Goal: Feedback & Contribution: Leave review/rating

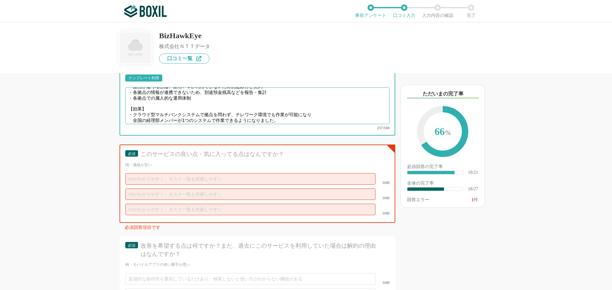
scroll to position [1286, 0]
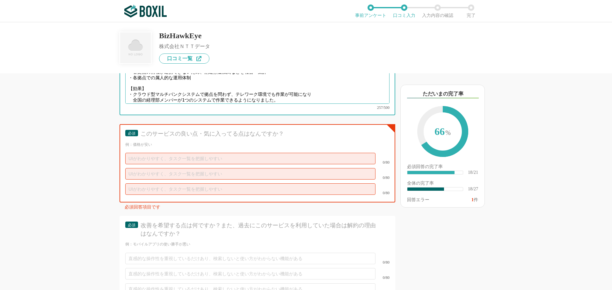
click at [284, 91] on textarea "【導入前の課題】 ・従来のマルチバンクシステムは、1ＰＣしかインストールできないため部署兼用ＰＣで出社作業 ・拠点が違う場合は、兼用ＰＣが利用できないため別途…" at bounding box center [257, 85] width 264 height 37
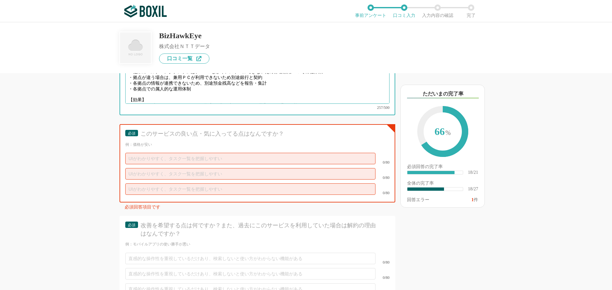
scroll to position [18, 0]
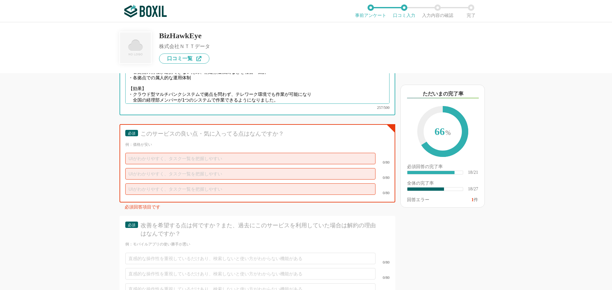
click at [352, 90] on textarea "【導入前の課題】 ・従来のマルチバンクシステムは、1ＰＣしかインストールできないため部署兼用ＰＣで出社作業 ・拠点が違う場合は、兼用ＰＣが利用できないため別途…" at bounding box center [257, 85] width 264 height 37
click at [156, 87] on textarea "【導入前の課題】 ・従来のマルチバンクシステムは、1ＰＣしかインストールできないため部署兼用ＰＣで出社作業 ・拠点が違う場合は、兼用ＰＣが利用できないため別途…" at bounding box center [257, 85] width 264 height 37
click at [195, 89] on textarea "【導入前の課題】 ・従来のマルチバンクシステムは、1ＰＣしかインストールできないため部署兼用ＰＣで出社作業 ・拠点が違う場合は、兼用ＰＣが利用できないため別途…" at bounding box center [257, 85] width 264 height 37
click at [240, 94] on textarea "【導入前の課題】 ・従来のマルチバンクシステムは、1ＰＣしかインストールできないため部署兼用ＰＣで出社作業 ・拠点が違う場合は、兼用ＰＣが利用できないため別途…" at bounding box center [257, 85] width 264 height 37
click at [284, 91] on textarea "【導入前の課題】 ・従来のマルチバンクシステムは、1ＰＣしかインストールできないため部署兼用ＰＣで出社作業 ・拠点が違う場合は、兼用ＰＣが利用できないため別途…" at bounding box center [257, 85] width 264 height 37
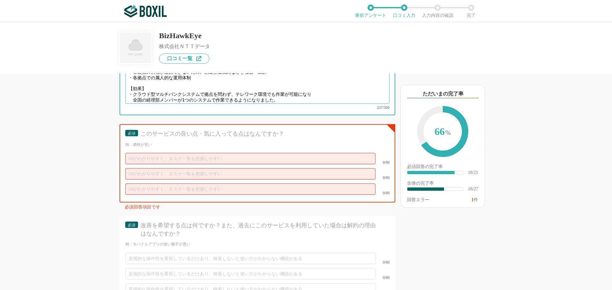
click at [312, 91] on textarea "【導入前の課題】 ・従来のマルチバンクシステムは、1ＰＣしかインストールできないため部署兼用ＰＣで出社作業 ・拠点が違う場合は、兼用ＰＣが利用できないため別途…" at bounding box center [257, 85] width 264 height 37
click at [336, 90] on textarea "【導入前の課題】 ・従来のマルチバンクシステムは、1ＰＣしかインストールできないため部署兼用ＰＣで出社作業 ・拠点が違う場合は、兼用ＰＣが利用できないため別途…" at bounding box center [257, 85] width 264 height 37
click at [307, 91] on textarea "【導入前の課題】 ・従来のマルチバンクシステムは、1ＰＣしかインストールできないため部署兼用ＰＣで出社作業 ・拠点が違う場合は、兼用ＰＣが利用できないため別途…" at bounding box center [257, 85] width 264 height 37
click at [361, 91] on textarea "【導入前の課題】 ・従来のマルチバンクシステムは、1ＰＣしかインストールできないため部署兼用ＰＣで出社作業 ・拠点が違う場合は、兼用ＰＣが利用できないため別途…" at bounding box center [257, 85] width 264 height 37
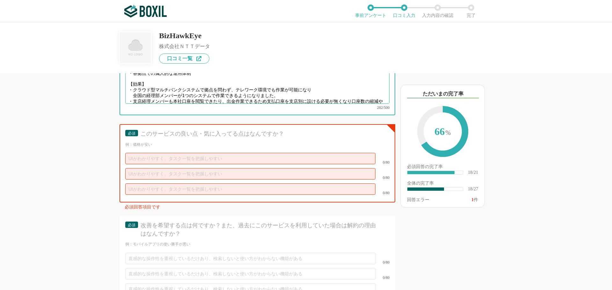
click at [243, 92] on textarea "【導入前の課題】 ・従来のマルチバンクシステムは、1ＰＣしかインストールできないため部署兼用ＰＣで出社作業 ・拠点が違う場合は、兼用ＰＣが利用できないため別途…" at bounding box center [257, 85] width 264 height 37
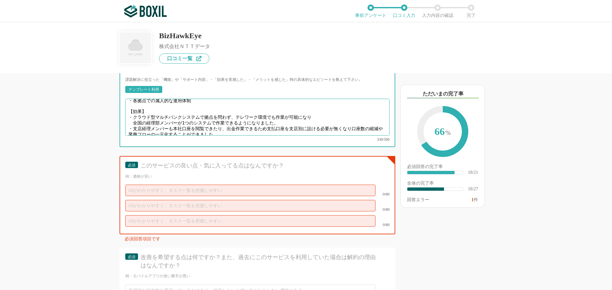
scroll to position [1286, 0]
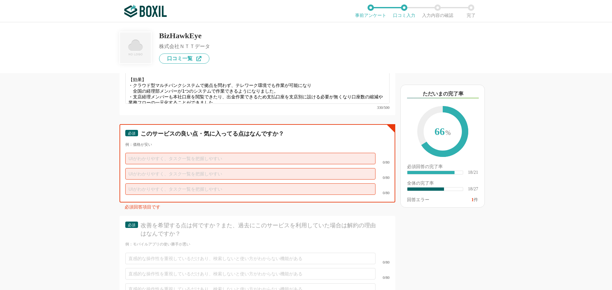
click at [186, 153] on input "text" at bounding box center [250, 158] width 250 height 11
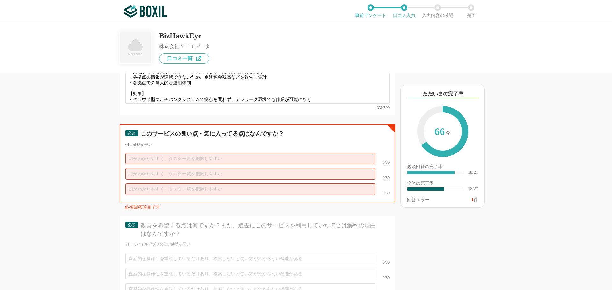
scroll to position [0, 0]
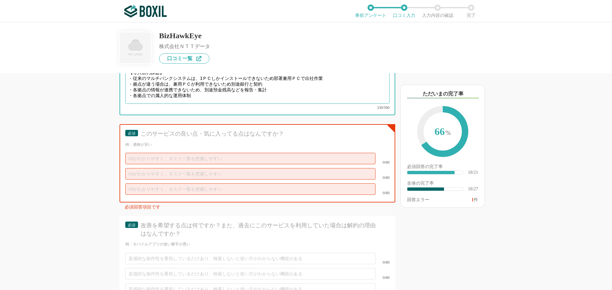
click at [192, 92] on textarea "【導入前の課題】 ・従来のマルチバンクシステムは、1ＰＣしかインストールできないため部署兼用ＰＣで出社作業 ・拠点が違う場合は、兼用ＰＣが利用できないため別途…" at bounding box center [257, 85] width 264 height 37
click at [179, 93] on textarea "【導入前の課題】 ・従来のマルチバンクシステムは、1ＰＣしかインストールできないため部署兼用ＰＣで出社作業 ・拠点が違う場合は、兼用ＰＣが利用できないため別途…" at bounding box center [257, 85] width 264 height 37
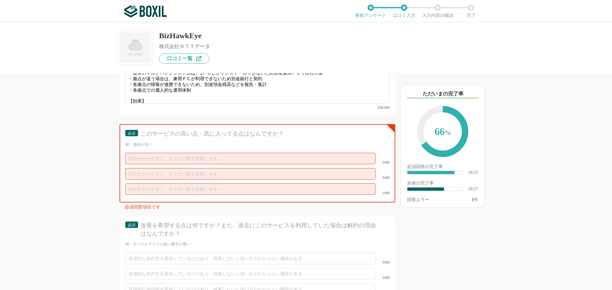
click at [541, 160] on div "他のサービス・ツールと連携していますか？ ※複数選択可 例：Slack、Salesforce 選択したサービス 未選択 必須 導入時に所属していた部署を選択し…" at bounding box center [306, 156] width 612 height 268
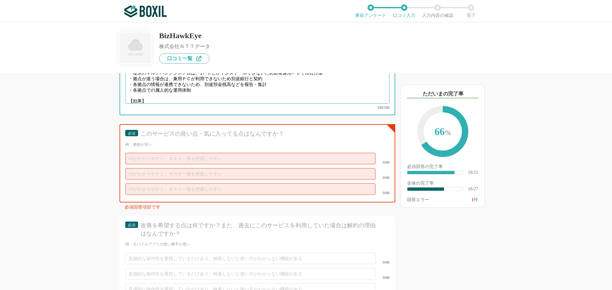
click at [176, 91] on textarea "【導入前の課題】 ・従来のマルチバンクシステムは、1ＰＣしかインストールできないため部署兼用ＰＣで出社作業 ・拠点が違う場合は、兼用ＰＣが利用できないため別途…" at bounding box center [257, 85] width 264 height 37
type textarea "【loremi】 ・dolorsitametco、2ADipiscingelitseddoeIUsmodt ・incididu、utLAboreetdolor…"
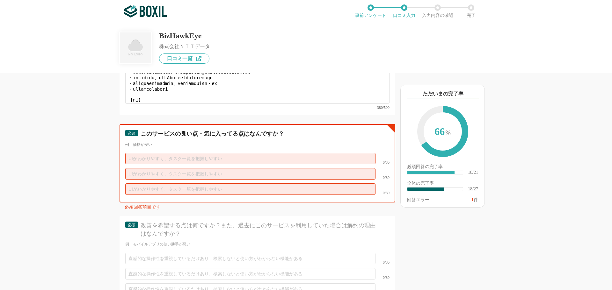
click at [187, 155] on input "text" at bounding box center [250, 158] width 250 height 11
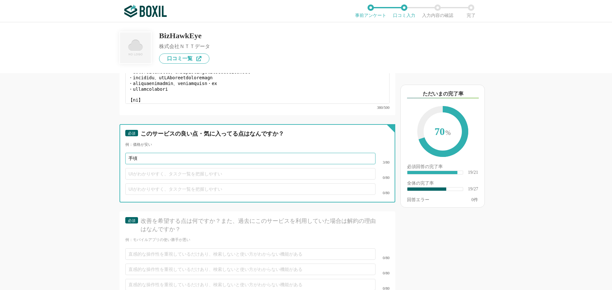
type input "手"
type input "全"
type input "場所を問わず作業できる"
click at [153, 169] on input "text" at bounding box center [250, 173] width 250 height 11
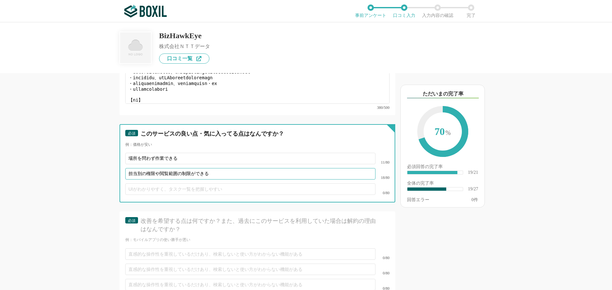
type input "担当別の権限や閲覧範囲の制限ができる"
click at [160, 184] on input "text" at bounding box center [250, 189] width 250 height 11
click at [165, 184] on input "スケジュール登録で作業当日の拘束時間がない" at bounding box center [250, 189] width 250 height 11
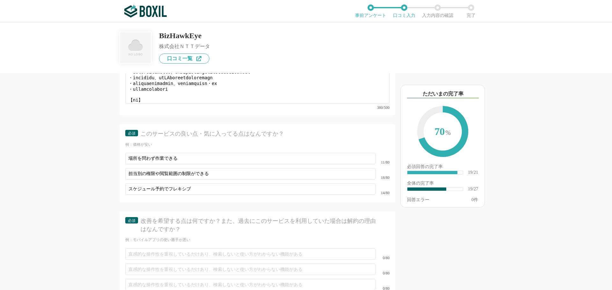
click at [252, 189] on div "スケジュール予約でフレキシブ 14/80" at bounding box center [257, 189] width 264 height 15
click at [229, 190] on div "必須 このサービスの良い点・気に入ってる点はなんですか？ 例：価格が安い 場所を問わず作業できる 11/80 担当別の権限や閲覧範囲の制限ができる 18/80…" at bounding box center [258, 163] width 276 height 78
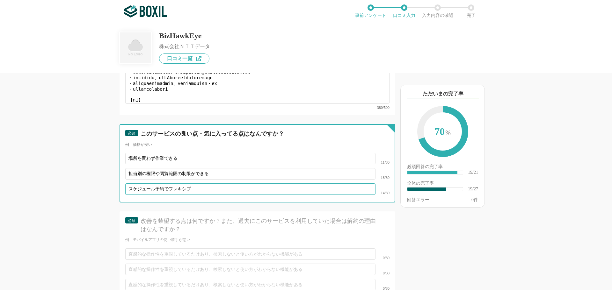
click at [229, 184] on input "スケジュール予約でフレキシブ" at bounding box center [250, 189] width 250 height 11
type input "スケジュール予約でフレキシブルに作業できる"
click at [185, 168] on input "担当別の権限や閲覧範囲の制限ができる" at bounding box center [250, 173] width 250 height 11
click at [146, 168] on input "担当別の権限や閲覧範囲の制限ができる" at bounding box center [250, 173] width 250 height 11
click at [210, 168] on input "担当別に権限や閲覧範囲の制限ができる" at bounding box center [250, 173] width 250 height 11
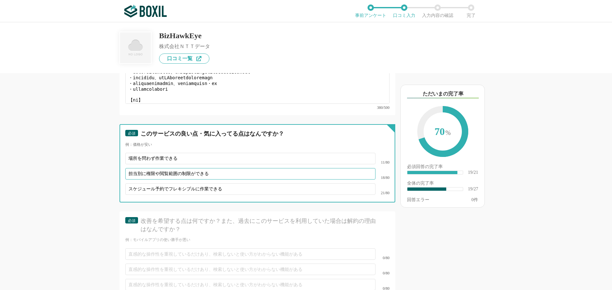
type input "担当別に権限や閲覧範囲の制限ができる"
click at [253, 157] on input "場所を問わず作業できる" at bounding box center [250, 158] width 250 height 11
click at [128, 153] on input "場所を問わず作業できる" at bounding box center [250, 158] width 250 height 11
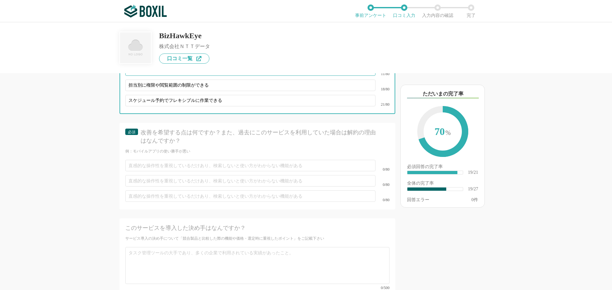
scroll to position [1414, 0]
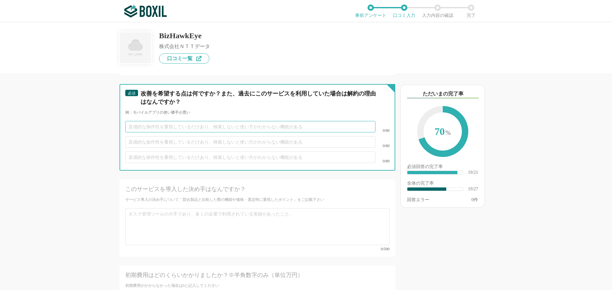
click at [209, 121] on input "text" at bounding box center [250, 126] width 250 height 11
type input "総"
click at [275, 136] on input "text" at bounding box center [250, 141] width 250 height 11
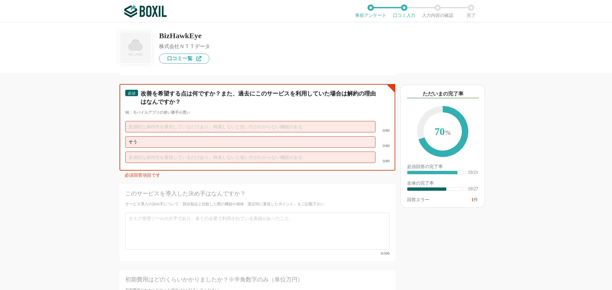
type input "そ"
click at [264, 122] on input "text" at bounding box center [250, 126] width 250 height 11
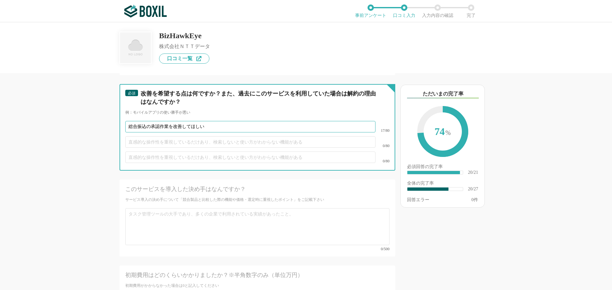
drag, startPoint x: 168, startPoint y: 120, endPoint x: 382, endPoint y: 119, distance: 213.9
click at [382, 119] on div "総合振込の承認作業を改善してほしい 17/80" at bounding box center [257, 126] width 264 height 15
click at [181, 121] on input "総合振込の承認作業で一部ＦＡＸ送信になるのを改善したい" at bounding box center [250, 126] width 250 height 11
type input "総合振込の承認作業で一部銀行がＦＡＸ送信になるのを改善したい"
click at [193, 137] on input "text" at bounding box center [250, 141] width 250 height 11
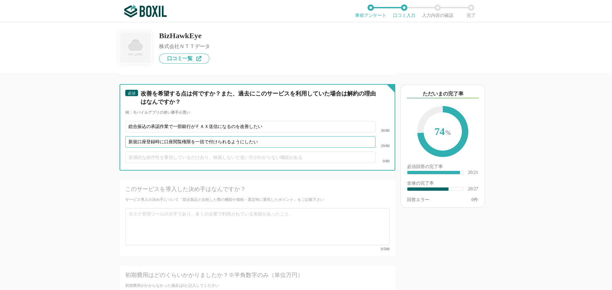
click at [196, 136] on input "新規口座登録時に口座閲覧権限を一括で付けられるようにしたい" at bounding box center [250, 141] width 250 height 11
type input "新規口座登録時に口座閲覧権限をユーザー別設定ではなく、一括で付けられるようにしたい"
click at [208, 152] on input "text" at bounding box center [250, 157] width 250 height 11
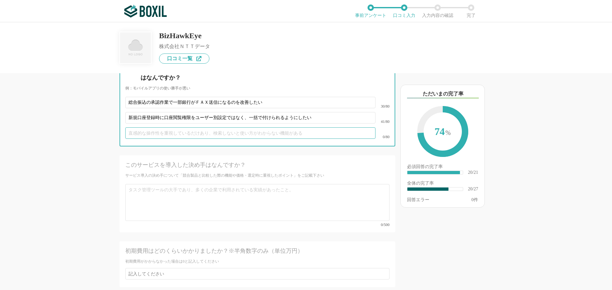
scroll to position [1477, 0]
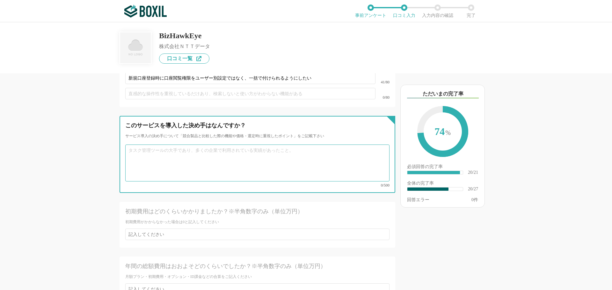
click at [234, 145] on textarea at bounding box center [257, 163] width 264 height 37
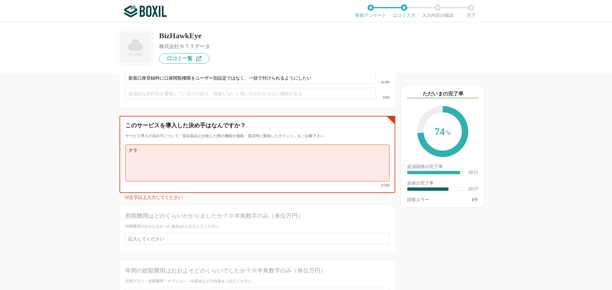
type textarea "ク"
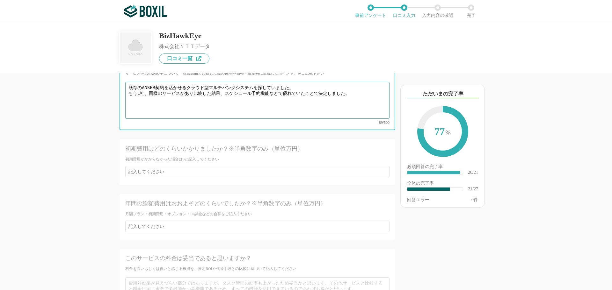
scroll to position [1541, 0]
type textarea "既存のANSER契約を活かせるクラウド型マルチバンクシステムを探していました。 もう1社、同様のサービスがあり比較した結果、スケジュール予約機能などで優れてい…"
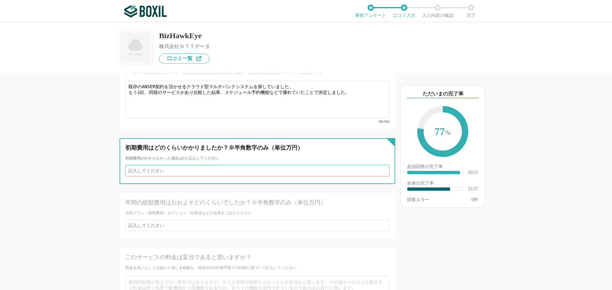
click at [186, 165] on input "number" at bounding box center [257, 170] width 264 height 11
type input "0"
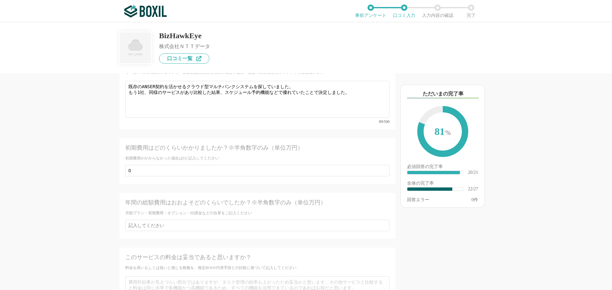
click at [245, 221] on div "年間の総額費用はおおよそどのくらいでしたか？※半角数字のみ（単位万円） 月額プラン・初期費用・オプション・ID課金などの合算をご記入ください" at bounding box center [258, 216] width 276 height 46
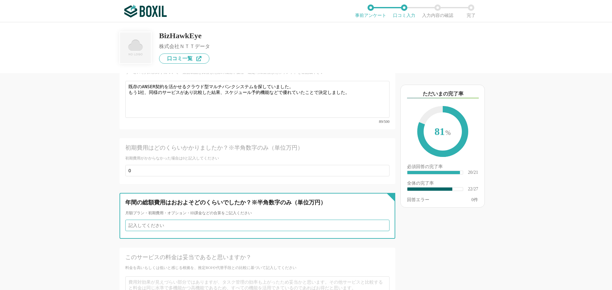
click at [238, 220] on input "number" at bounding box center [257, 225] width 264 height 11
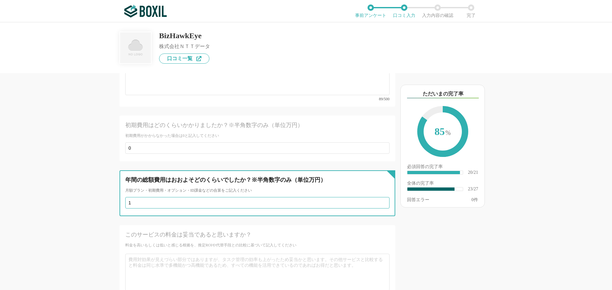
scroll to position [1573, 0]
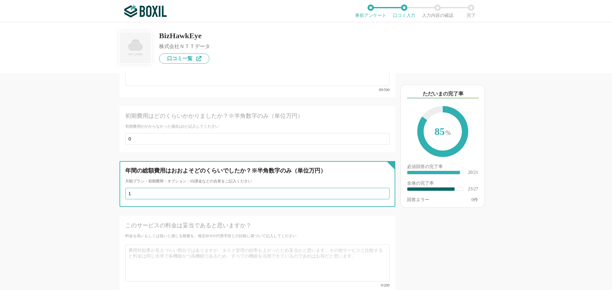
type input "1"
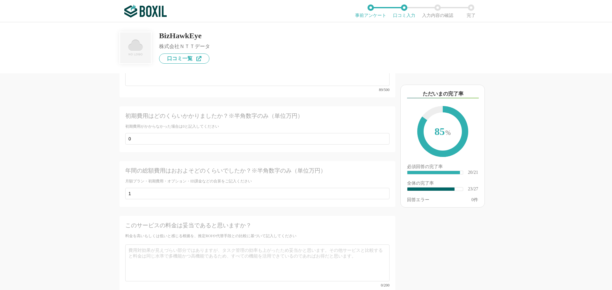
click at [164, 192] on div "年間の総額費用はおおよそどのくらいでしたか？※半角数字のみ（単位万円） 月額プラン・初期費用・オプション・ID課金などの合算をご記入ください 1" at bounding box center [258, 184] width 276 height 46
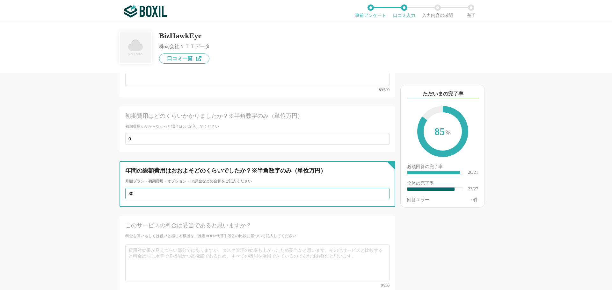
type input "30"
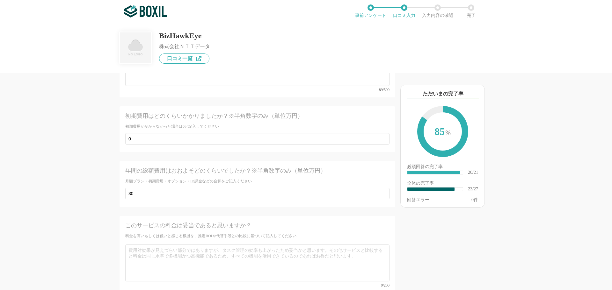
click at [449, 253] on div "以下のキーワードが含まれる口コミが読まれています ただいまの完了率 85 % 必須回答の完了率 ​ 20/21 全体の完了率 ​ 23/27 回答エラー 0 件" at bounding box center [465, 185] width 140 height 211
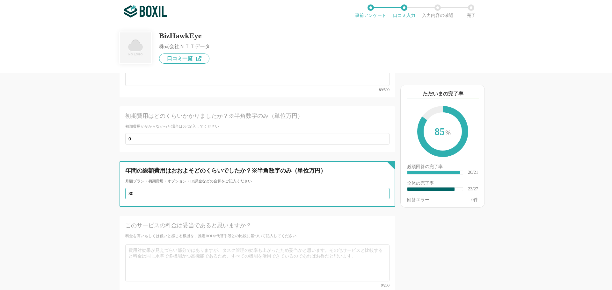
scroll to position [1637, 0]
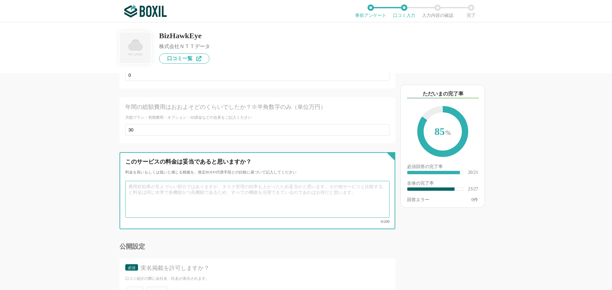
click at [216, 193] on textarea at bounding box center [257, 199] width 264 height 37
type textarea "S"
type textarea "し"
type textarea "げ"
type textarea "電"
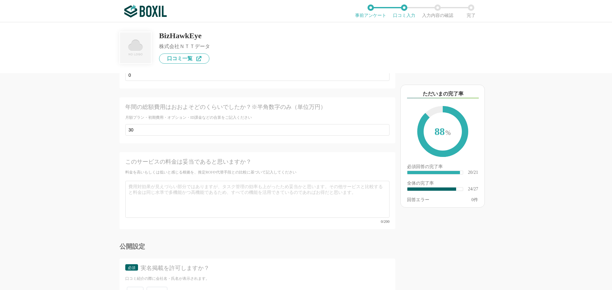
click at [203, 265] on div "実名掲載を許可しますか？" at bounding box center [260, 269] width 238 height 8
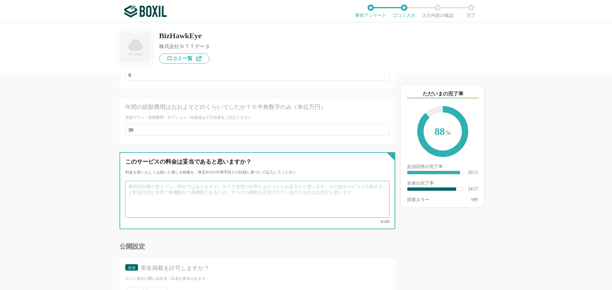
click at [177, 185] on textarea at bounding box center [257, 199] width 264 height 37
type textarea "き"
click at [173, 181] on textarea "他社と比較し、価格が手頃であるにも関わらず、スケジュール予約やデータ出力の形式が選択できたり、機能を制限できたり、ワークフロー承認があったりなど利便性が高いた…" at bounding box center [257, 199] width 264 height 37
click at [223, 181] on textarea "他社と比較し、価格が手頃であるにも関わらず、スケジュール予約やデータ出力の形式が選択できたり、機能を制限できたり、ワークフロー承認があったりなど利便性が高いた…" at bounding box center [257, 199] width 264 height 37
click at [159, 181] on textarea "他社と比較し、価格が手頃であるにも関わらず、スケジュール予約やデータ出力の形式が選択できたり、機能を制限できたり、ワークフロー承認があったりなど利便性が高いた…" at bounding box center [257, 199] width 264 height 37
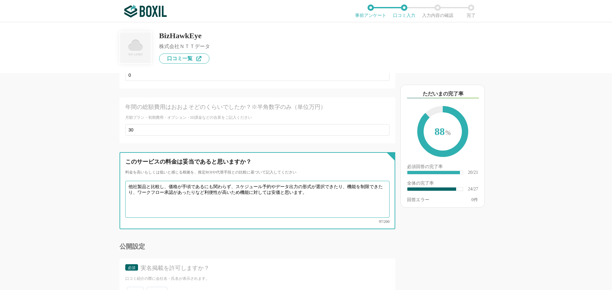
click at [240, 181] on textarea "他社製品と比較し、価格が手頃であるにも関わらず、スケジュール予約やデータ出力の形式が選択できたり、機能を制限できたり、ワークフロー承認があったりなど利便性が高…" at bounding box center [257, 199] width 264 height 37
click at [285, 181] on textarea "他社製品と比較し、価格が手頃であるにも関わらず、スケジュール予約やデータ出力の形式が選択できたり、機能を制限できたり、ワークフロー承認があったりなど利便性が高…" at bounding box center [257, 199] width 264 height 37
click at [275, 181] on textarea "他社製品と比較し、価格が手頃であるにも関わらず、スケジュール予約やデータ出力の形式が選択できたり、機能を制限できたり、ワークフロー承認があったりなど利便性が高…" at bounding box center [257, 199] width 264 height 37
click at [239, 181] on textarea "他社製品と比較し、価格が手頃であるにも関わらず、スケジュール予約、データ出力の形式選択や権限制限可能なため、ワークフロー承認があったりなど利便性が高いため機能…" at bounding box center [257, 199] width 264 height 37
click at [284, 181] on textarea "他社製品と比較し、価格が手頃であるにも関わらず、スケジュール予約、データ出力の形式選択や権限制限可能なため、ワークフロー承認があったりなど利便性が高いため機能…" at bounding box center [257, 199] width 264 height 37
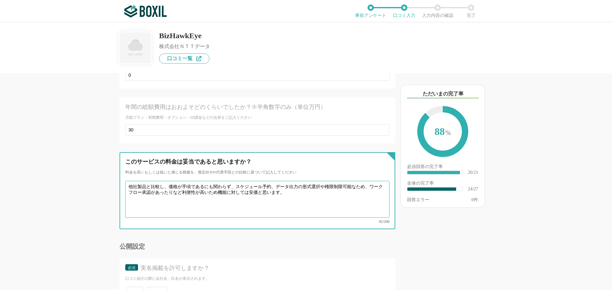
click at [274, 181] on textarea "他社製品と比較し、価格が手頃であるにも関わらず、スケジュール予約、データ出力の形式選択や権限制限可能なため、ワークフロー承認があったりなど利便性が高いため機能…" at bounding box center [257, 199] width 264 height 37
click at [304, 181] on textarea "他社製品と比較し、価格が手頃であるにも関わらず、スケジュール予約、データ出力の形式選択や権限制限可能なため、ワークフロー承認があったりなど利便性が高いため機能…" at bounding box center [257, 199] width 264 height 37
click at [322, 181] on textarea "他社製品と比較し、価格が手頃であるにも関わらず、スケジュール予約、データ出力の形式選択や権限制限可能なため、ワークフロー承認があったりなど利便性が高いため機能…" at bounding box center [257, 199] width 264 height 37
drag, startPoint x: 325, startPoint y: 175, endPoint x: 277, endPoint y: 175, distance: 47.5
click at [277, 181] on textarea "他社製品と比較し、価格が手頃であるにも関わらず、スケジュール予約、データ出力の形式選択や権限制限可能なため、ワークフロー承認があったりなど利便性が高いため機能…" at bounding box center [257, 199] width 264 height 37
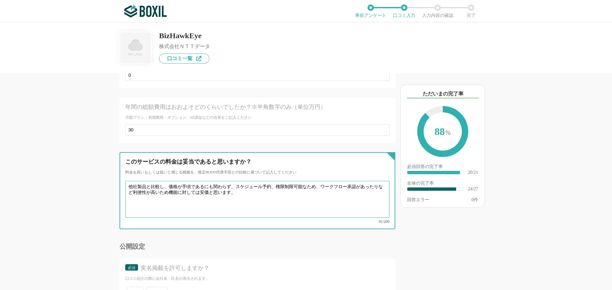
click at [296, 181] on textarea "他社製品と比較し、価格が手頃であるにも関わらず、スケジュール予約、権限制限可能なため、ワークフロー承認があったりなど利便性が高いため機能に対しては安価と思いま…" at bounding box center [257, 199] width 264 height 37
click at [302, 181] on textarea "他社製品と比較し、価格が手頃であるにも関わらず、スケジュール予約、権限制限可能なため、ワークフロー承認があったりなど利便性が高いため機能に対しては安価と思いま…" at bounding box center [257, 199] width 264 height 37
click at [335, 181] on textarea "他社製品と比較し、価格が手頃であるにも関わらず、スケジュール予約、権限制限、ワークフロー承認があったりなど利便性が高いため機能に対しては安価と思います。" at bounding box center [257, 199] width 264 height 37
click at [330, 181] on textarea "他社製品と比較し、価格が手頃であるにも関わらず、スケジュール予約、権限制限、ワークフロー承認が搭載してあるため、非常に利便性が高いシステムと思います。" at bounding box center [257, 199] width 264 height 37
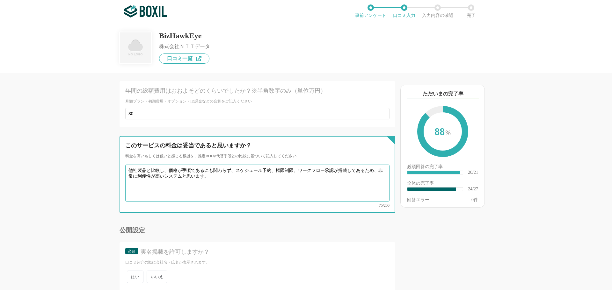
scroll to position [1669, 0]
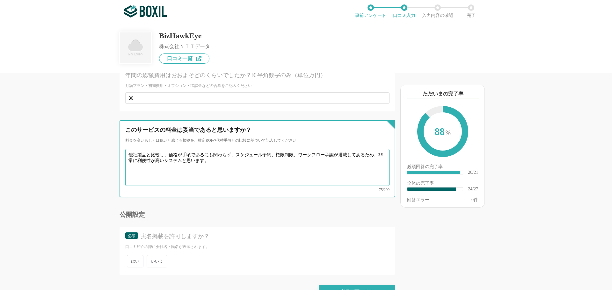
type textarea "他社製品と比較し、価格が手頃であるにも関わらず、スケジュール予約、権限制限、ワークフロー承認が搭載してあるため、非常に利便性が高いシステムと思います。"
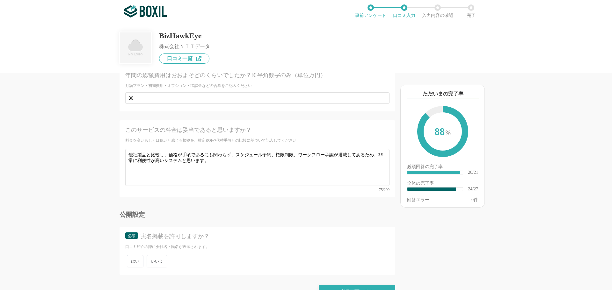
click at [159, 255] on span "いいえ" at bounding box center [157, 261] width 21 height 12
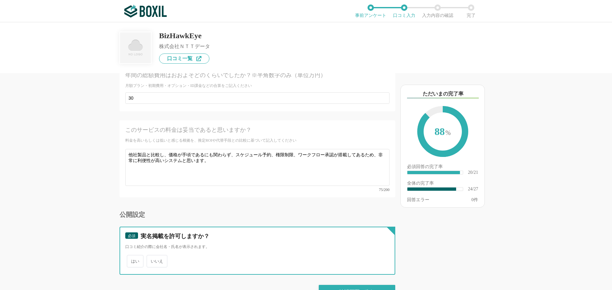
click at [152, 256] on input "いいえ" at bounding box center [150, 258] width 4 height 4
radio input "true"
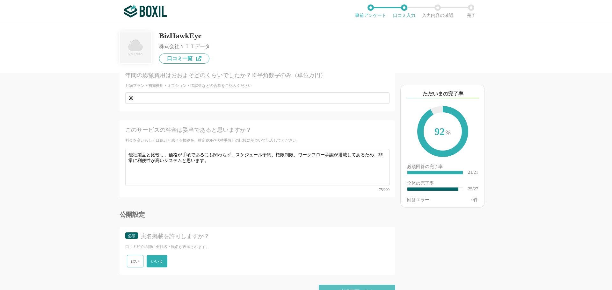
click at [363, 285] on div "確認画面に進む" at bounding box center [357, 292] width 77 height 14
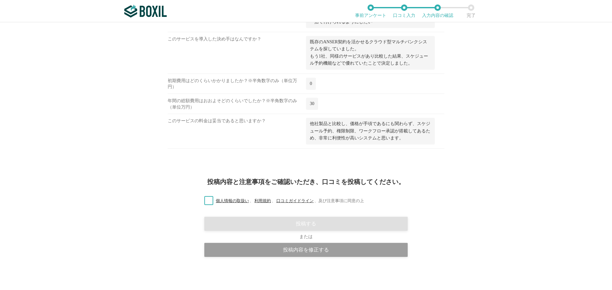
scroll to position [797, 0]
click at [207, 205] on label "個人情報の取扱い 、 利用規約 、 口コミガイドライン 、 及び注意事項に同意の上" at bounding box center [281, 201] width 165 height 7
click at [0, 0] on input "個人情報の取扱い 、 利用規約 、 口コミガイドライン 、 及び注意事項に同意の上" at bounding box center [0, 0] width 0 height 0
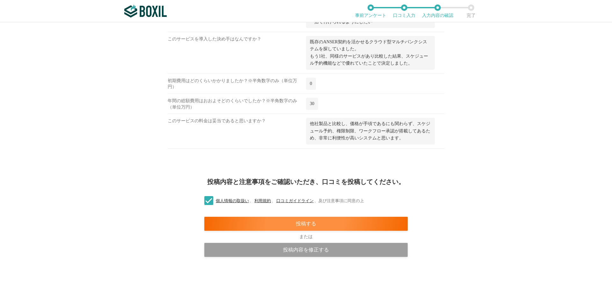
scroll to position [844, 0]
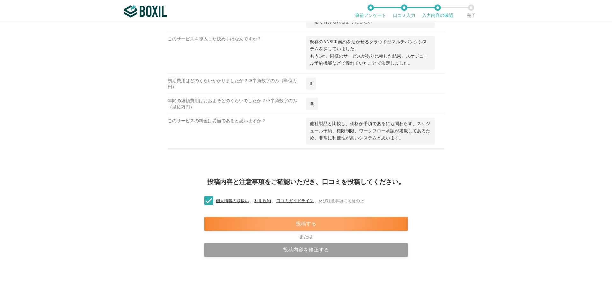
click at [312, 225] on div "投稿する" at bounding box center [305, 224] width 203 height 14
